Goal: Transaction & Acquisition: Book appointment/travel/reservation

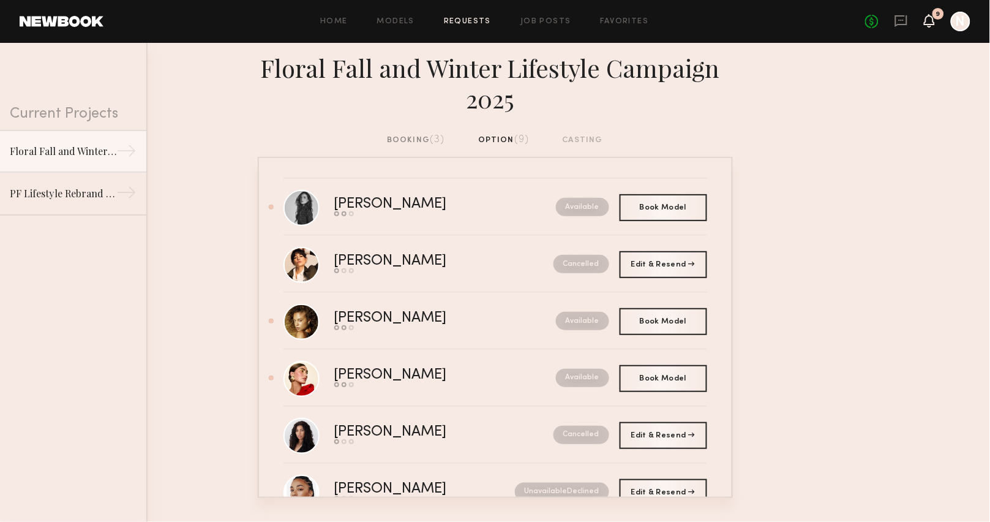
click at [927, 18] on icon at bounding box center [930, 20] width 10 height 9
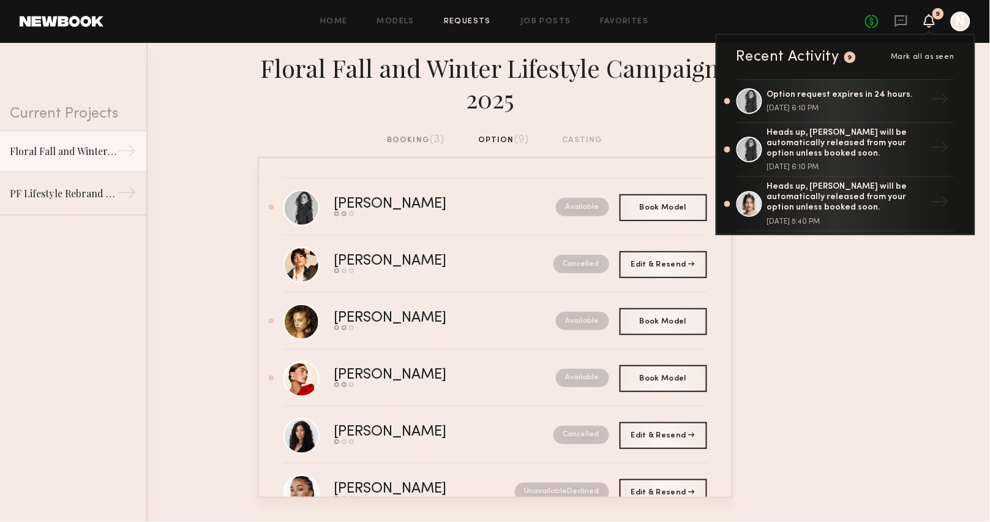
click at [927, 18] on icon at bounding box center [930, 20] width 10 height 9
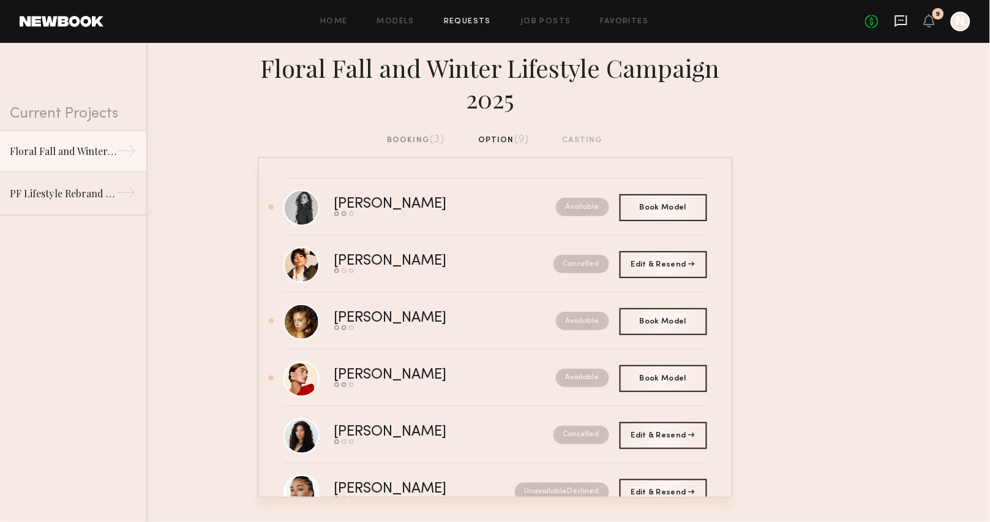
click at [907, 20] on icon at bounding box center [901, 21] width 12 height 12
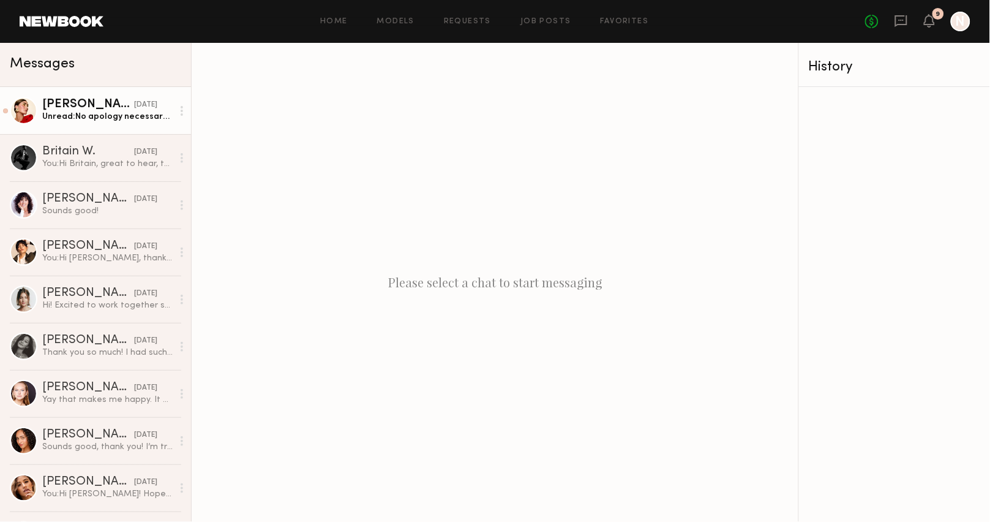
click at [115, 114] on div "Unread: No apology necessary! Thank you for your flexibility - let’s go ahead w…" at bounding box center [107, 117] width 130 height 12
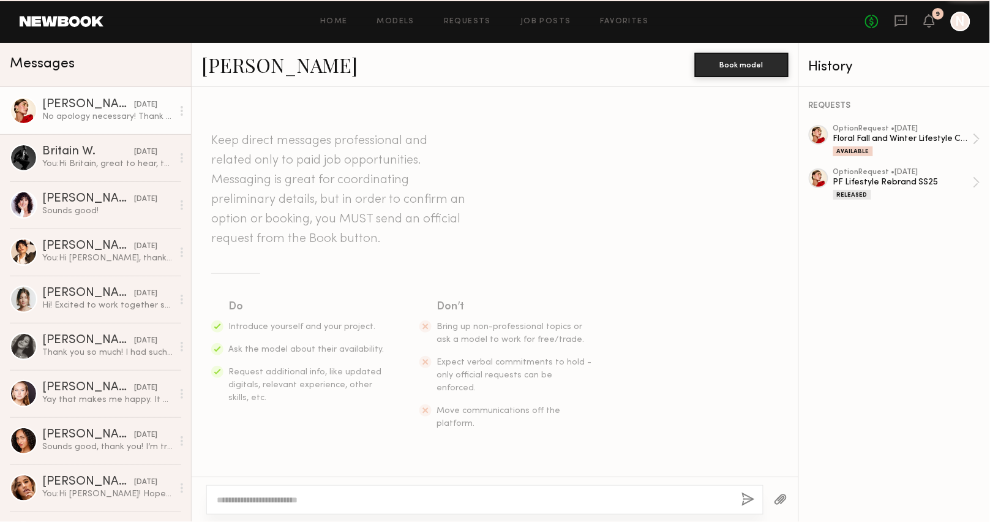
scroll to position [830, 0]
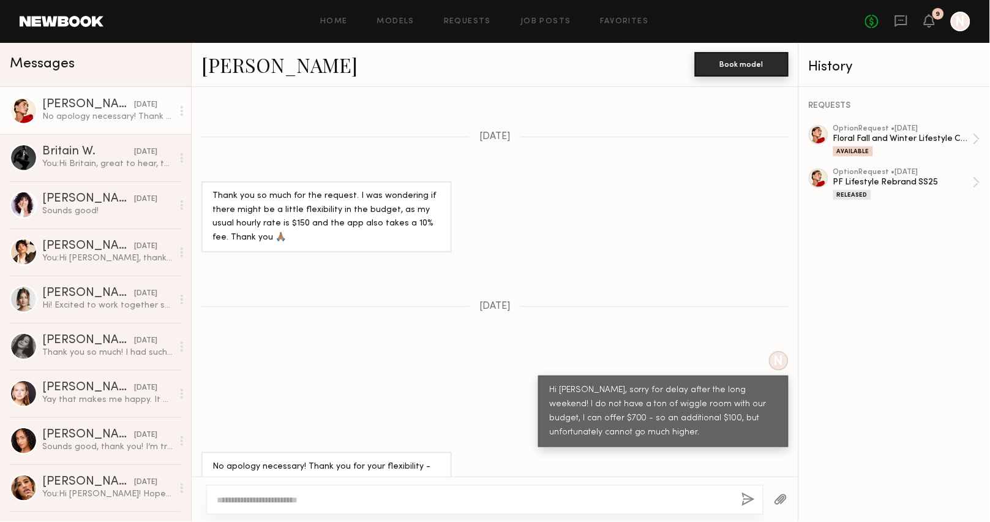
click at [726, 75] on button "Book model" at bounding box center [742, 64] width 94 height 25
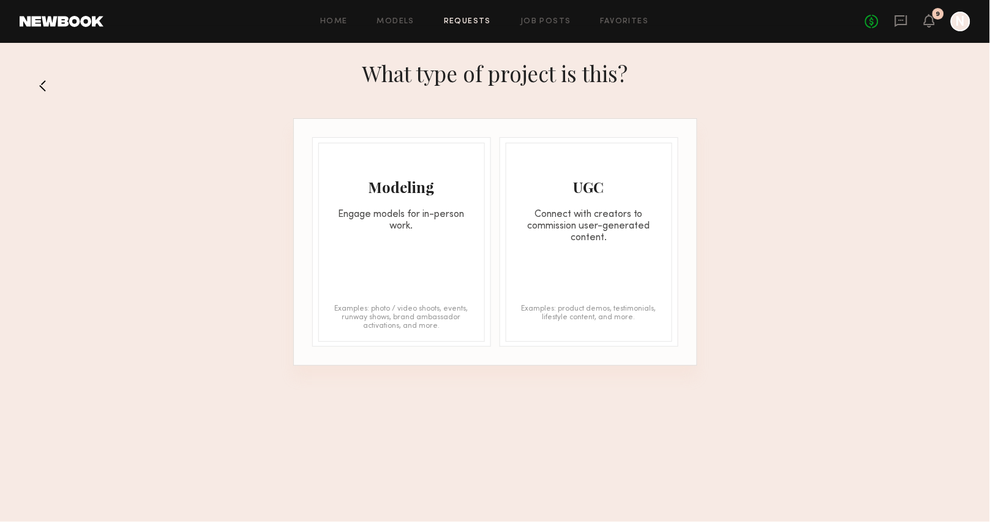
click at [399, 214] on div "Engage models for in-person work." at bounding box center [401, 220] width 165 height 23
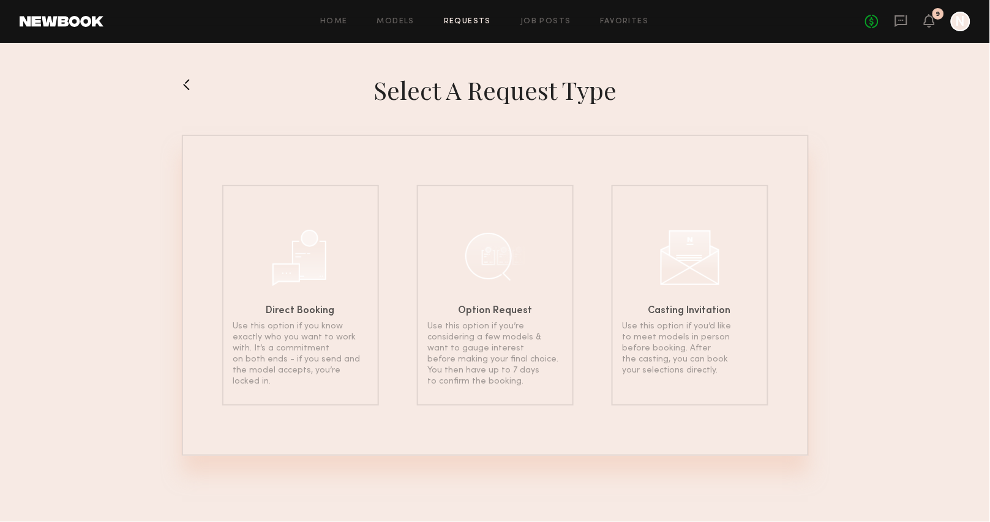
click at [190, 90] on button at bounding box center [192, 85] width 20 height 20
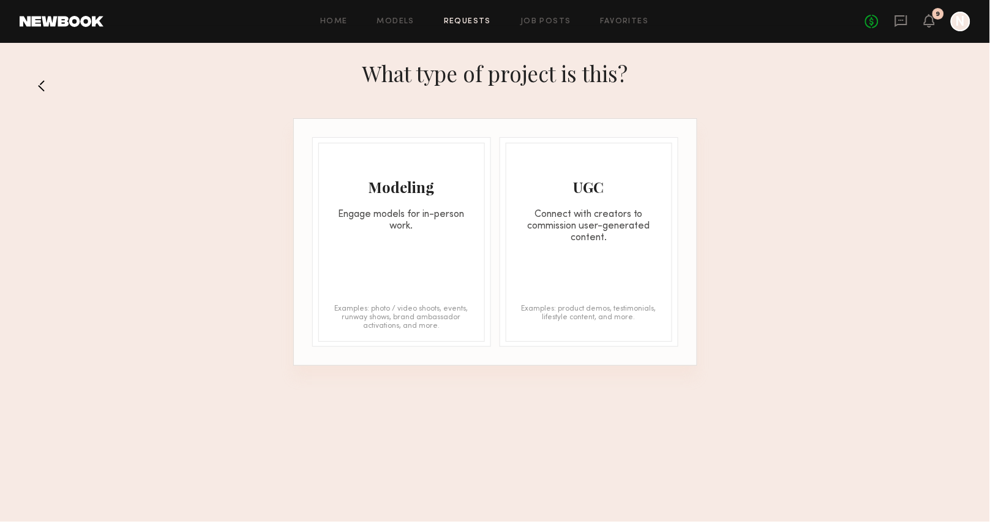
click at [37, 85] on button at bounding box center [47, 86] width 20 height 20
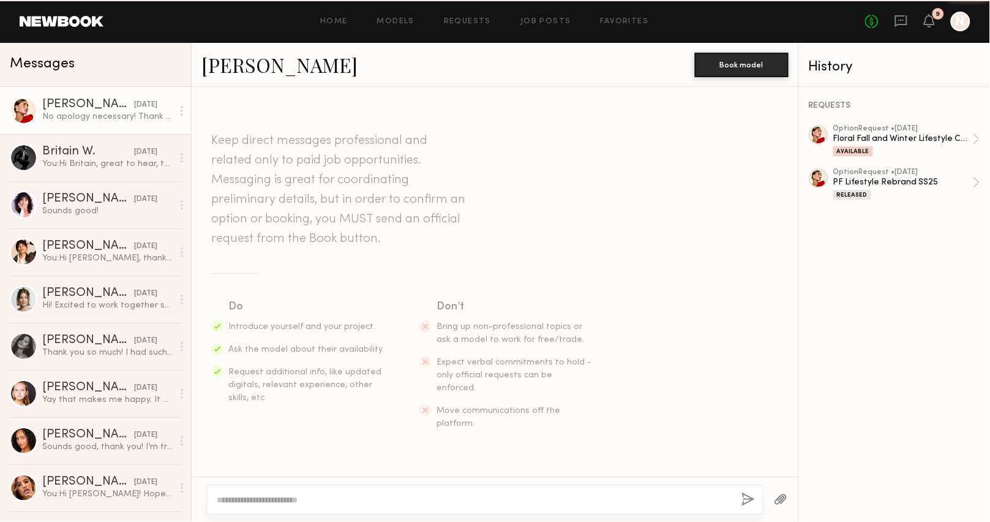
scroll to position [830, 0]
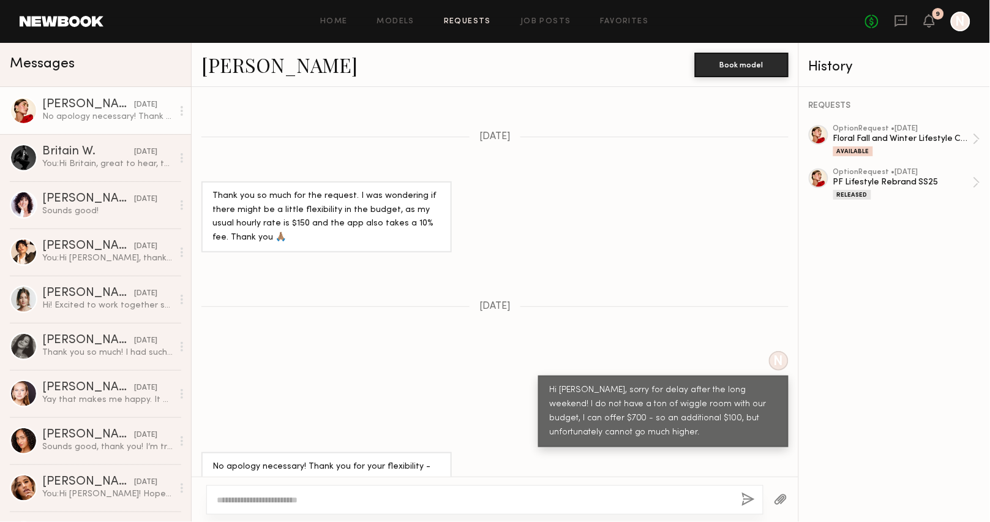
click at [473, 21] on link "Requests" at bounding box center [467, 22] width 47 height 8
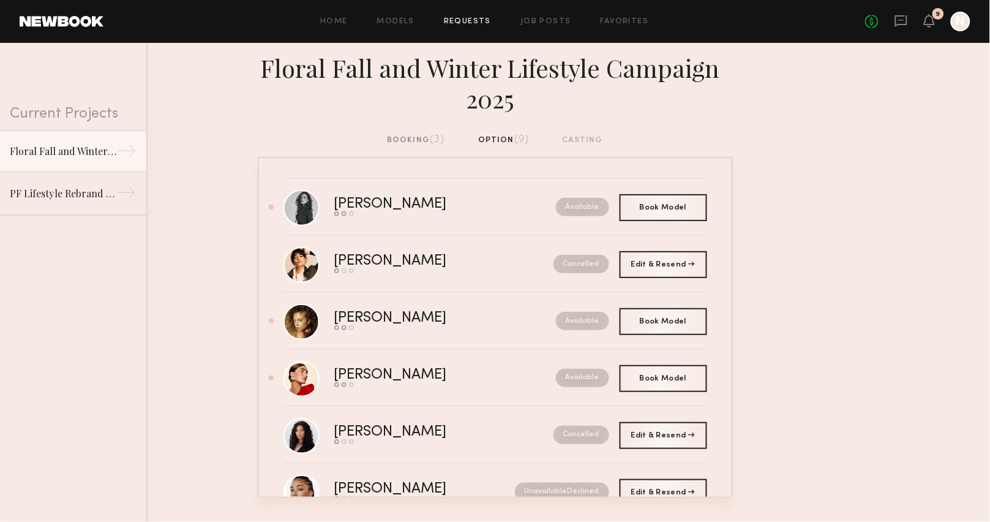
click at [424, 141] on div "booking (3)" at bounding box center [416, 140] width 58 height 13
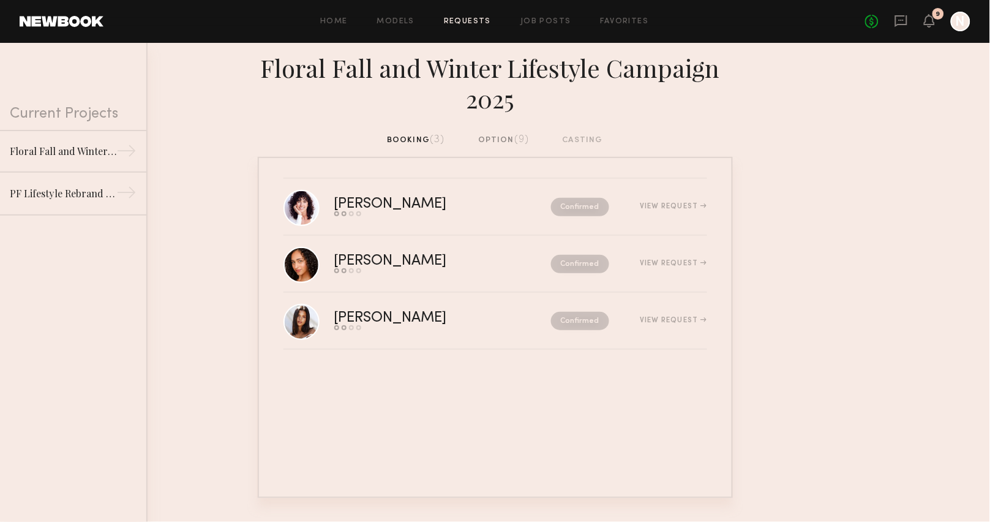
click at [502, 139] on div "option (9)" at bounding box center [503, 140] width 51 height 13
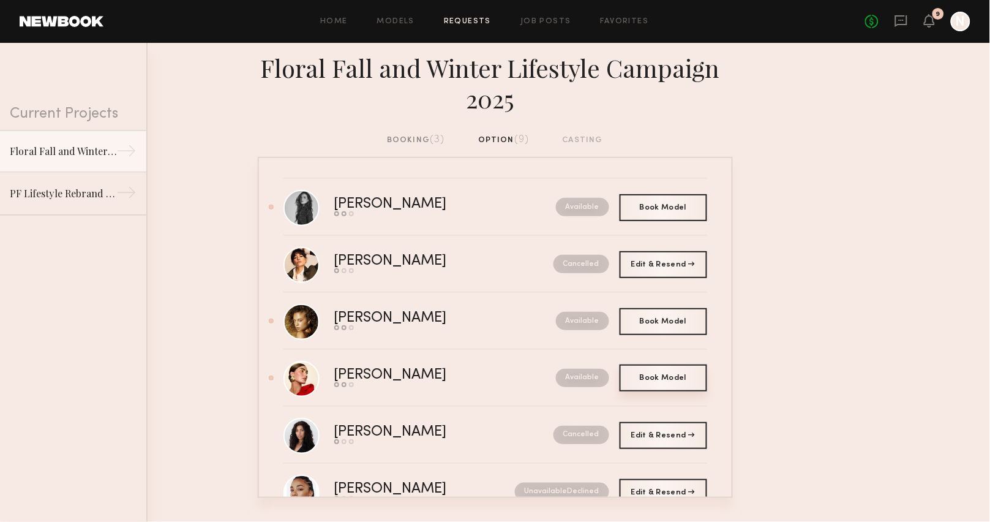
click at [678, 374] on span "Book Model" at bounding box center [663, 377] width 47 height 7
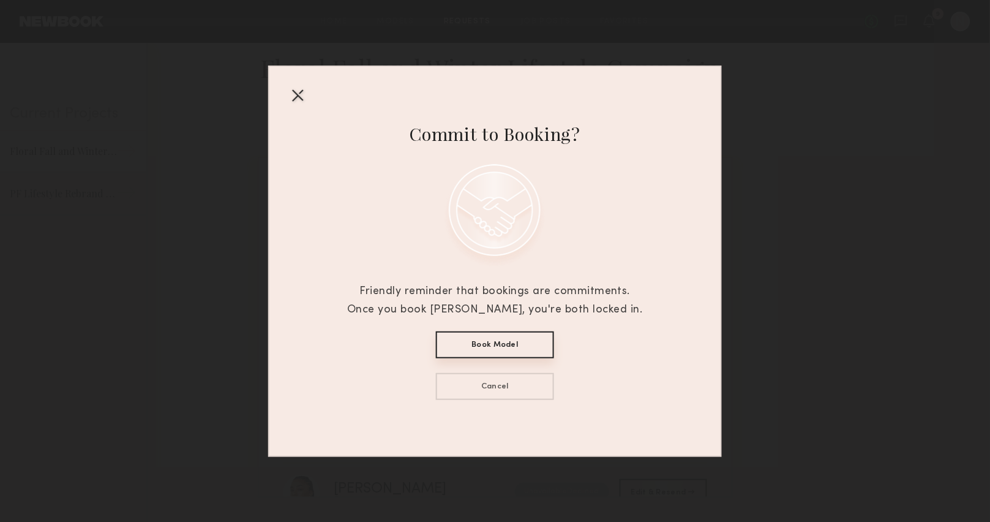
click at [296, 93] on div at bounding box center [298, 95] width 20 height 20
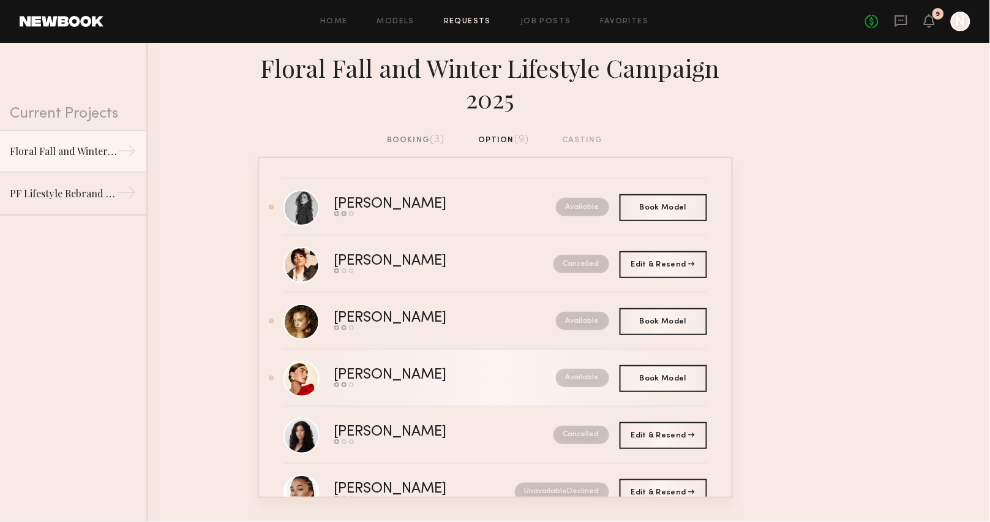
click at [588, 375] on nb-request-status "Available" at bounding box center [582, 378] width 53 height 18
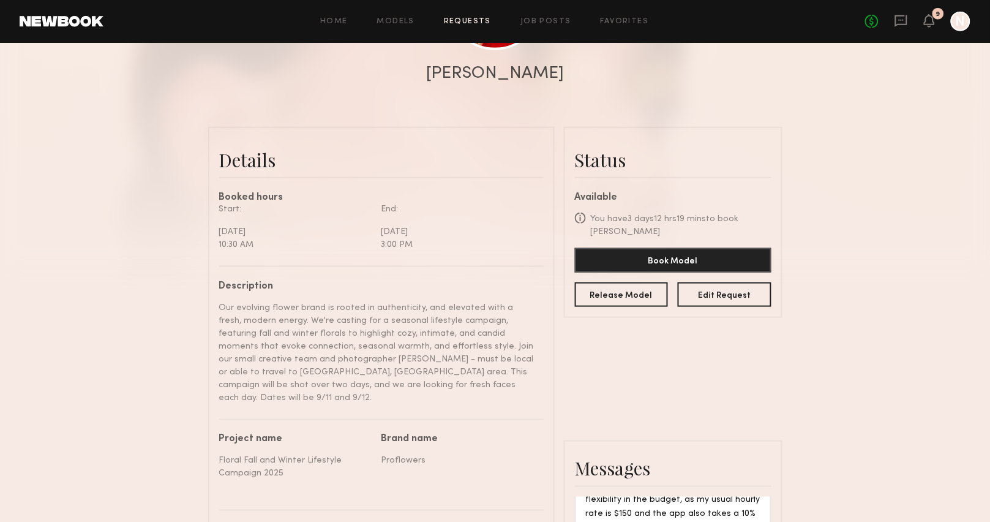
scroll to position [235, 0]
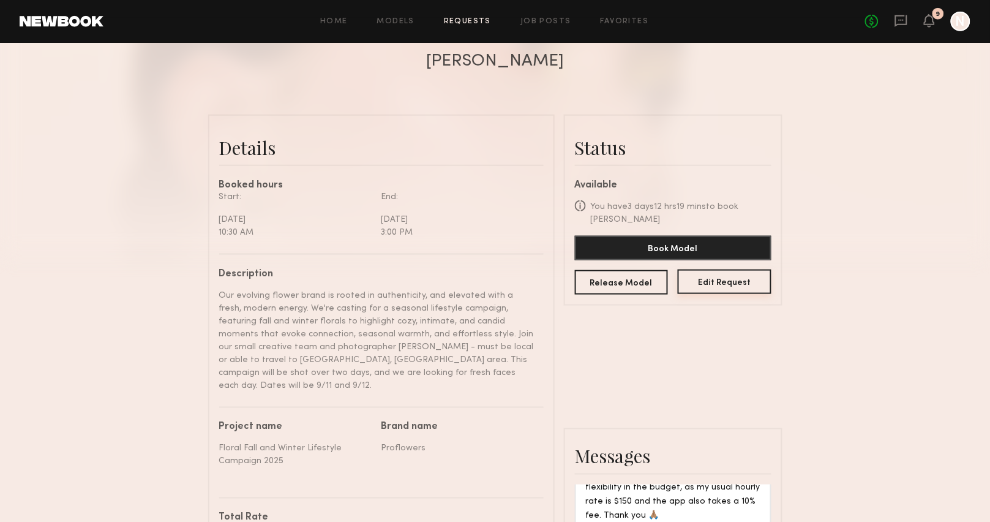
click at [733, 275] on button "Edit Request" at bounding box center [725, 282] width 94 height 25
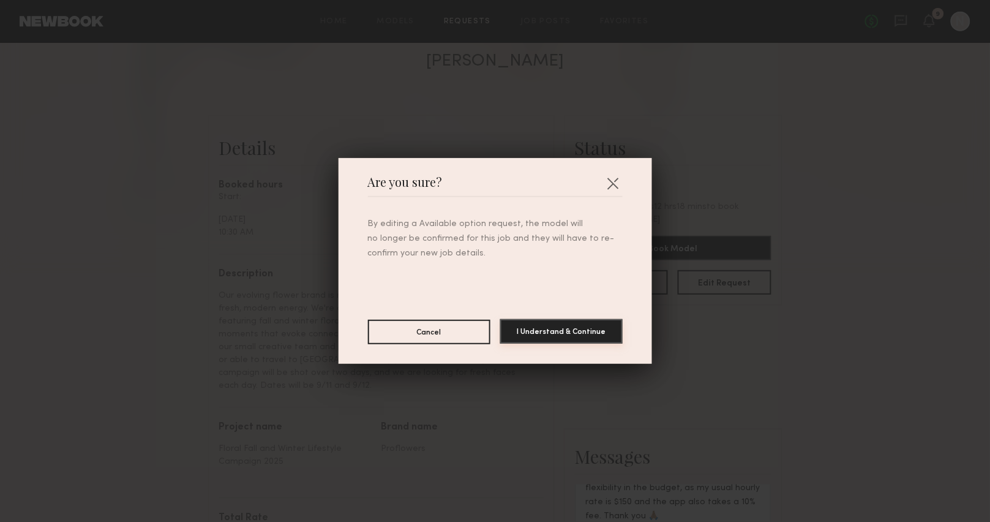
click at [552, 329] on button "I Understand & Continue" at bounding box center [561, 331] width 123 height 25
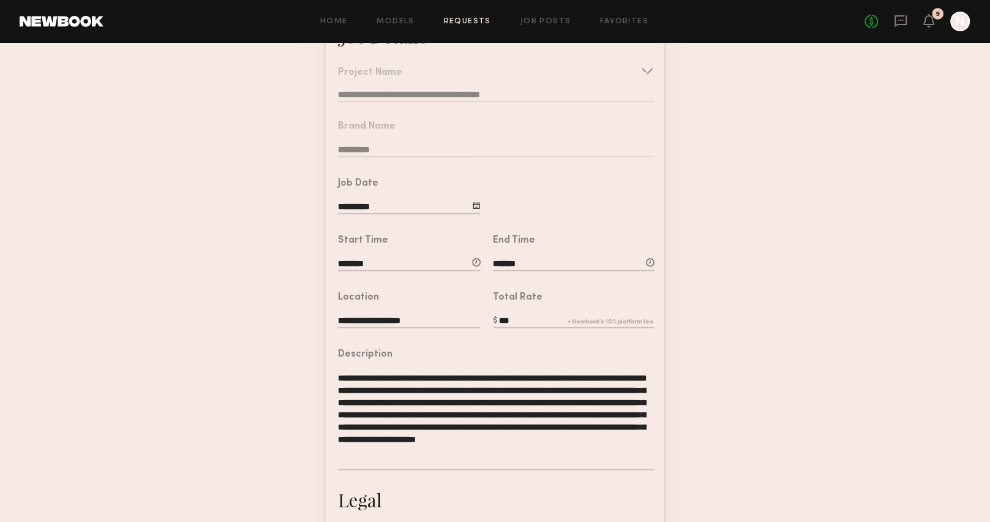
scroll to position [119, 0]
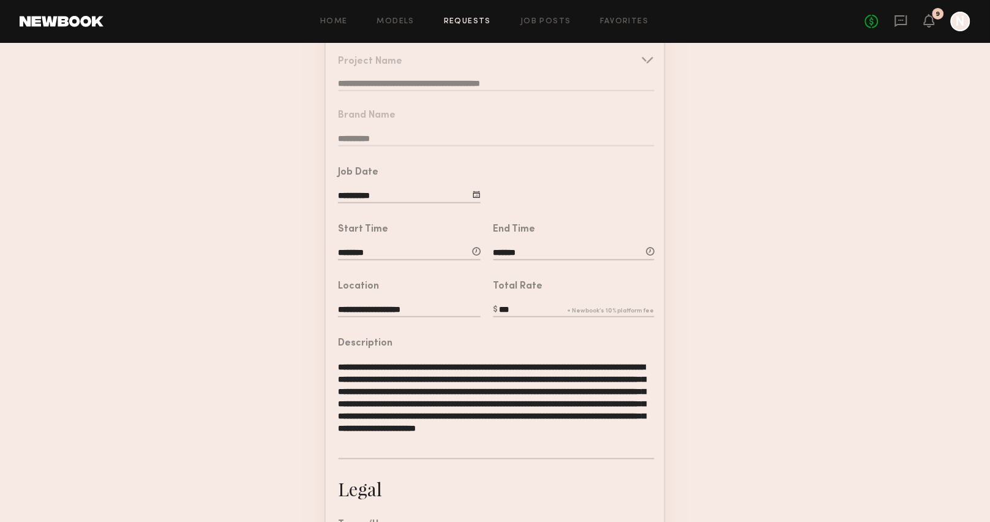
click at [501, 304] on input "***" at bounding box center [574, 310] width 161 height 13
type input "***"
click at [581, 339] on div "Description" at bounding box center [497, 344] width 316 height 10
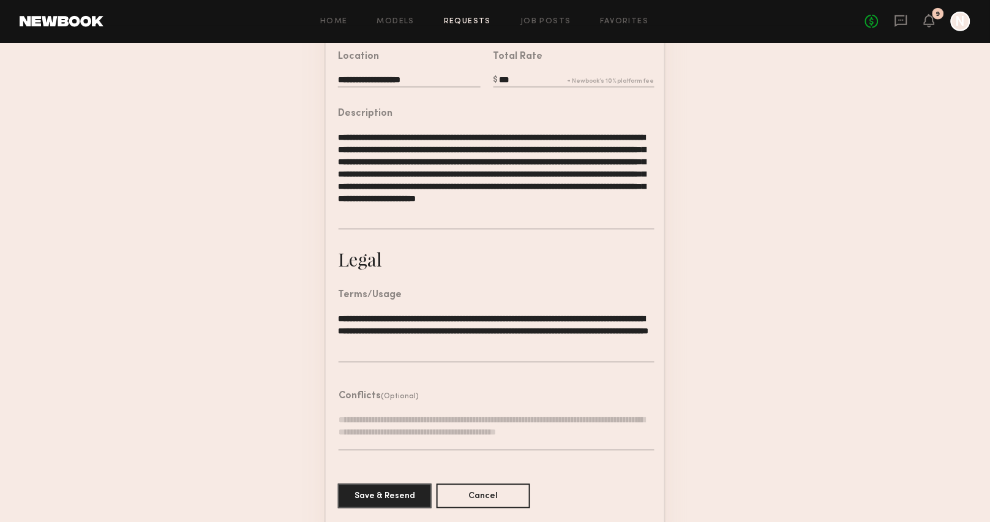
scroll to position [353, 0]
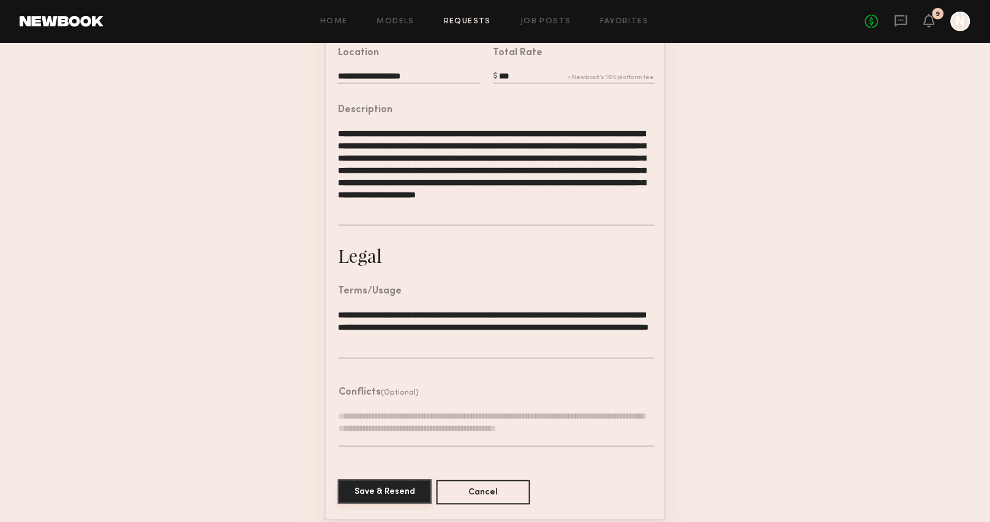
click at [396, 492] on button "Save & Resend" at bounding box center [385, 492] width 94 height 25
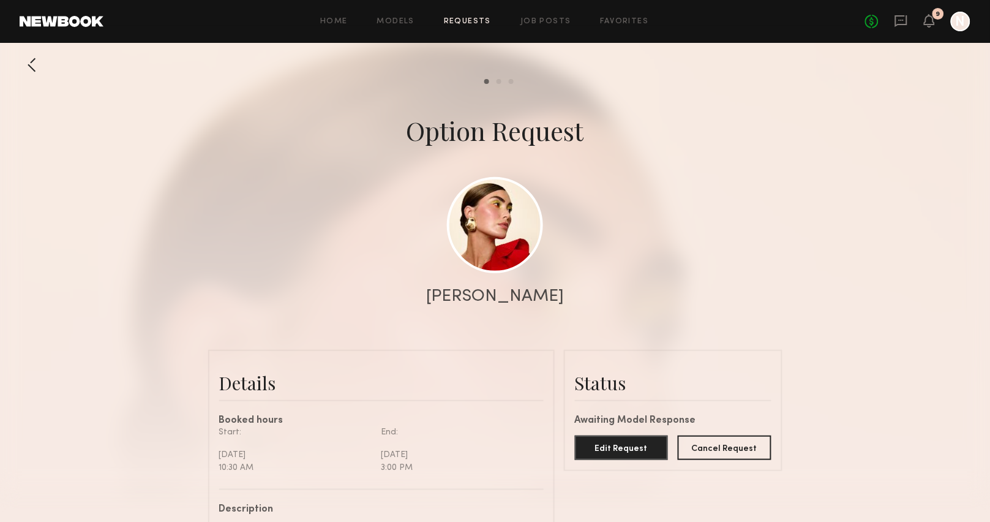
click at [29, 61] on div at bounding box center [32, 65] width 25 height 25
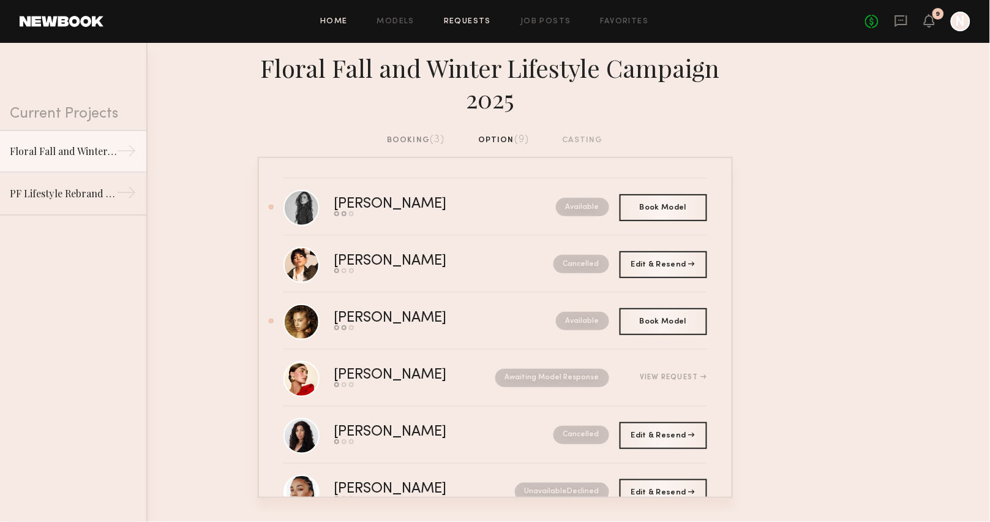
click at [341, 21] on link "Home" at bounding box center [334, 22] width 28 height 8
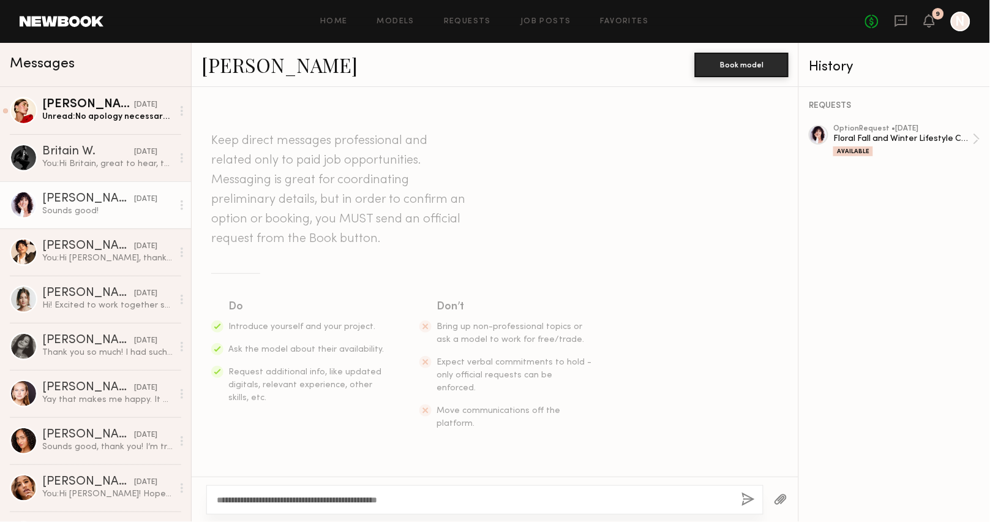
scroll to position [332, 0]
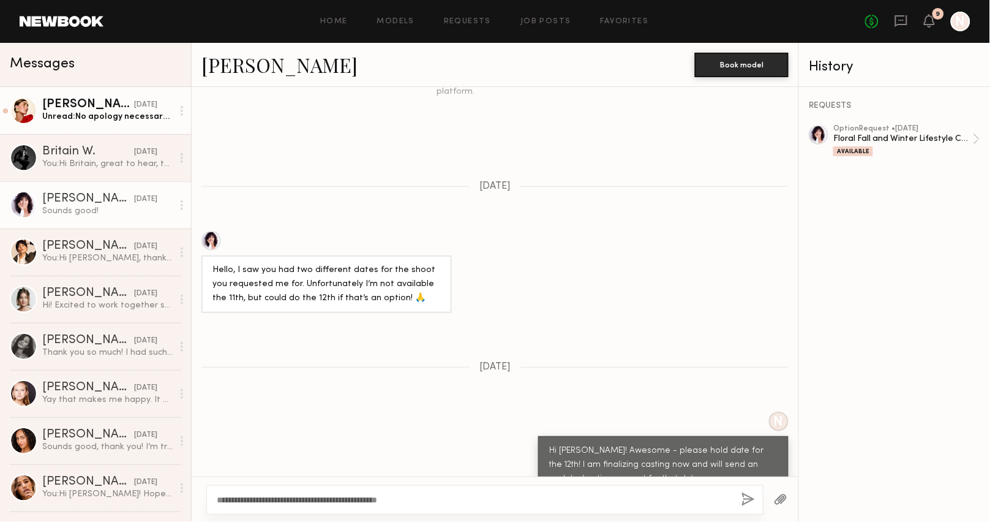
click at [117, 102] on div "Louise M." at bounding box center [88, 105] width 92 height 12
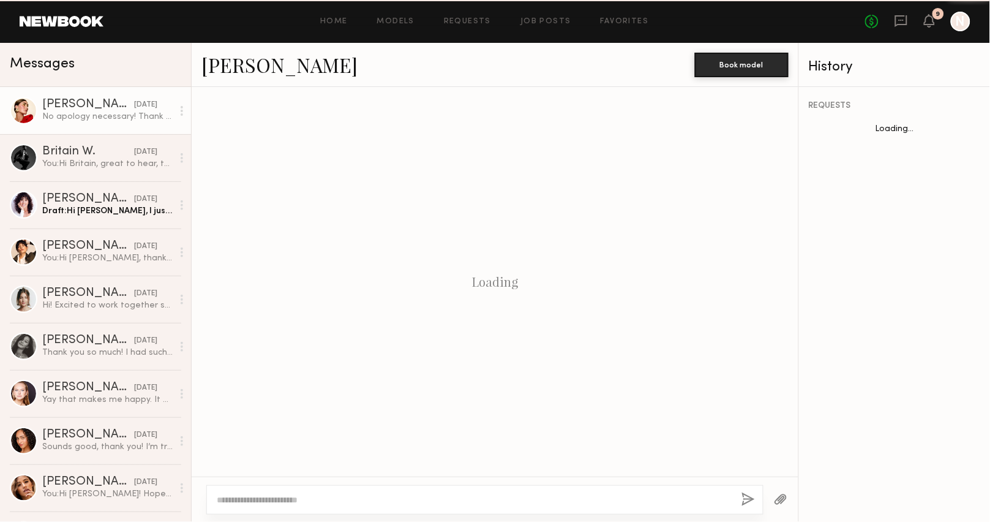
scroll to position [830, 0]
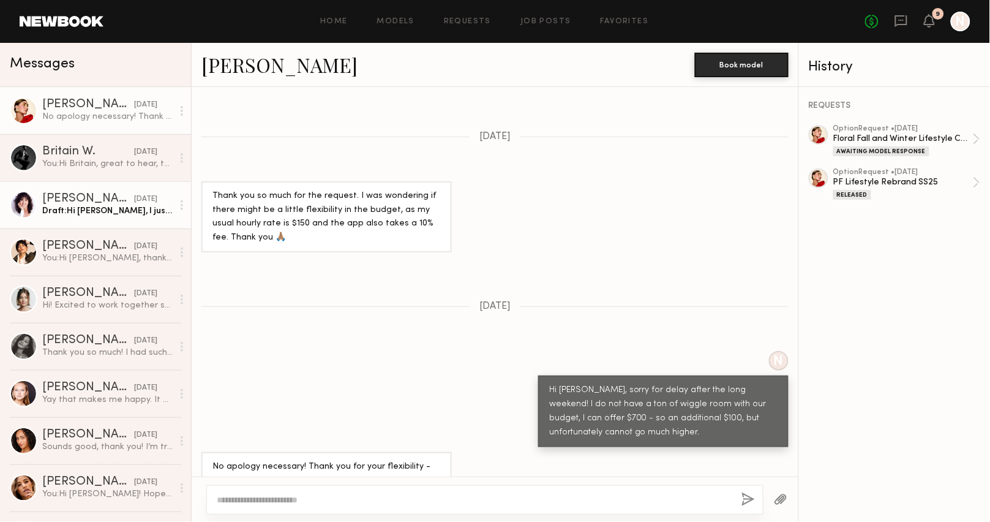
click at [102, 214] on div "Draft: Hi Gia, I just wanted to circle back and see if you" at bounding box center [107, 211] width 130 height 12
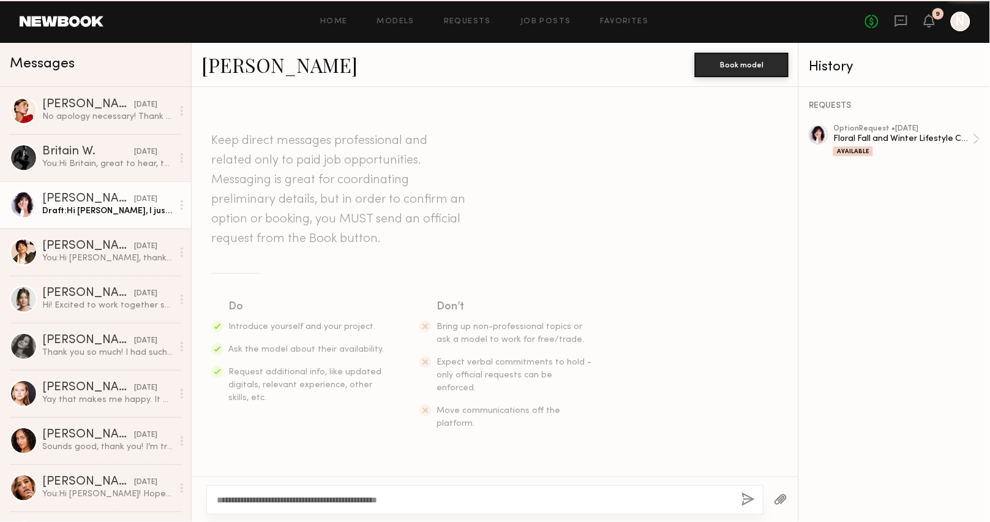
scroll to position [369, 0]
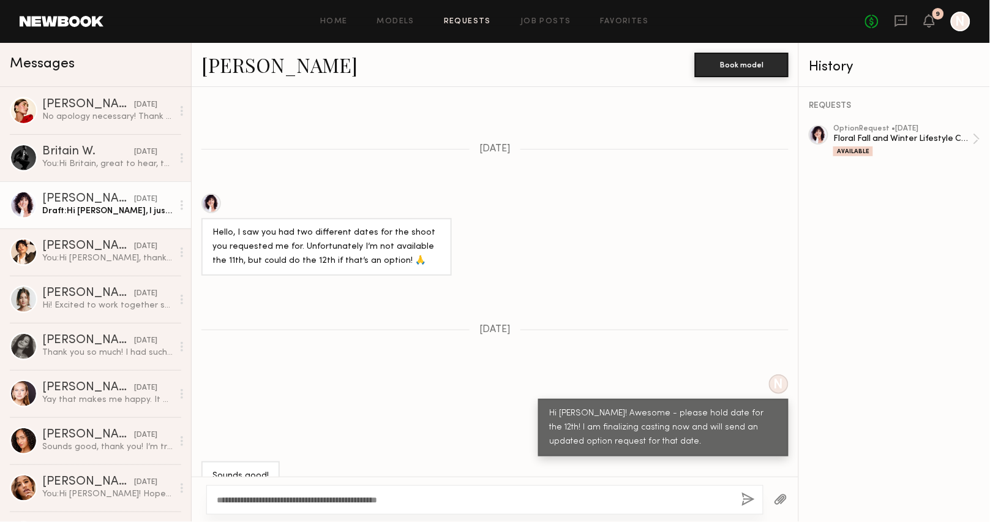
click at [483, 21] on link "Requests" at bounding box center [467, 22] width 47 height 8
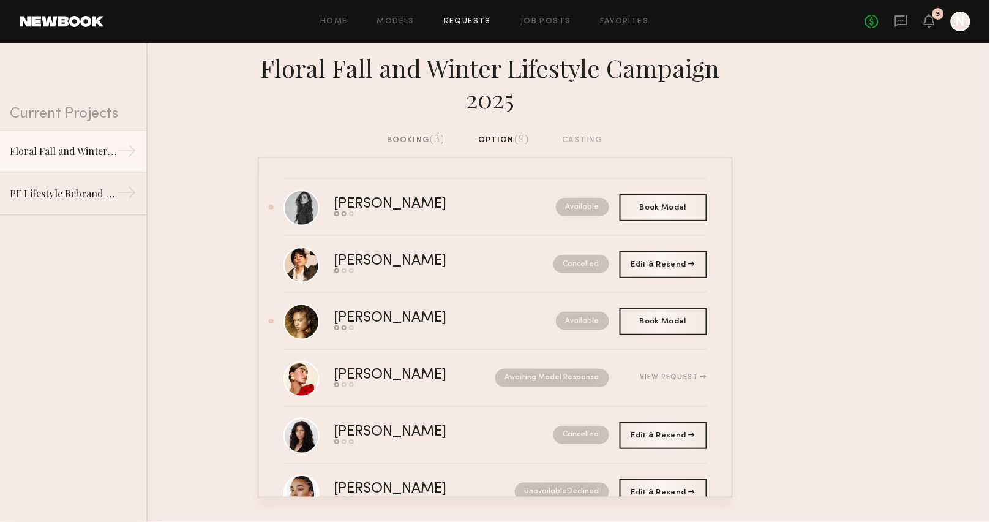
click at [418, 144] on div "booking (3)" at bounding box center [416, 140] width 58 height 13
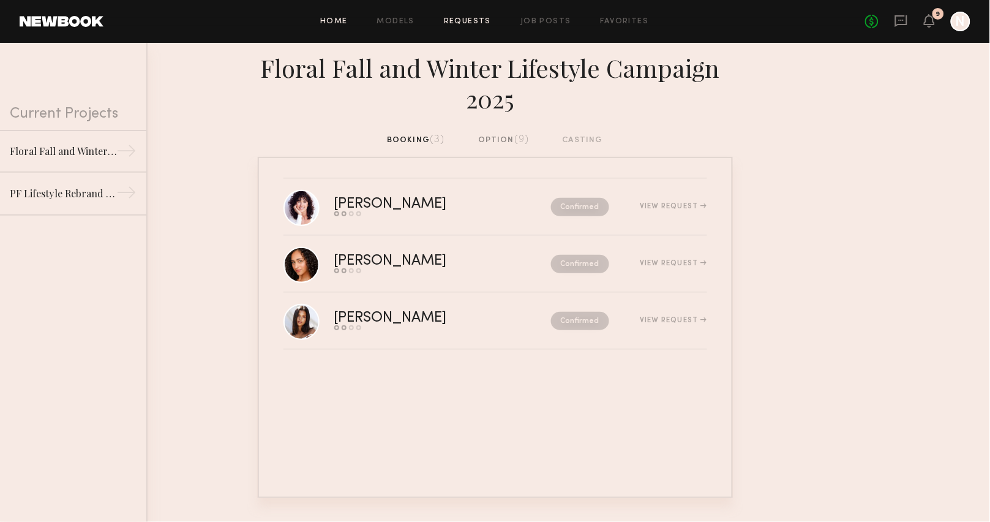
click at [340, 21] on link "Home" at bounding box center [334, 22] width 28 height 8
